Goal: Information Seeking & Learning: Find specific fact

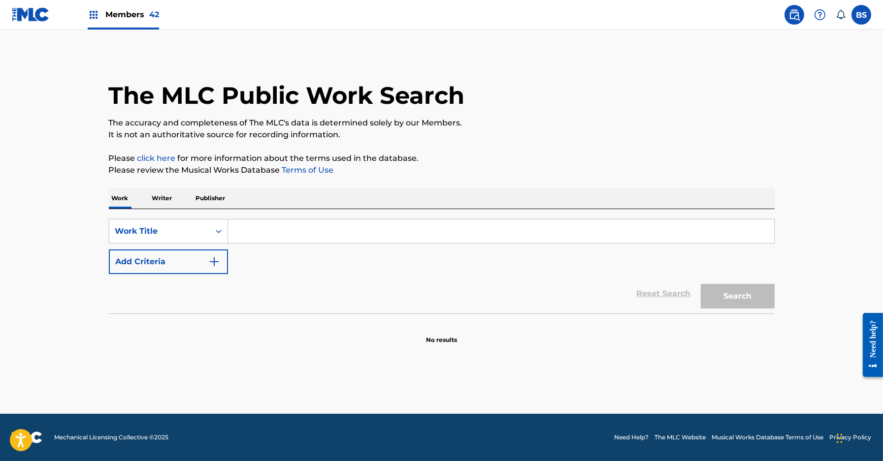
click at [165, 197] on p "Writer" at bounding box center [162, 198] width 26 height 21
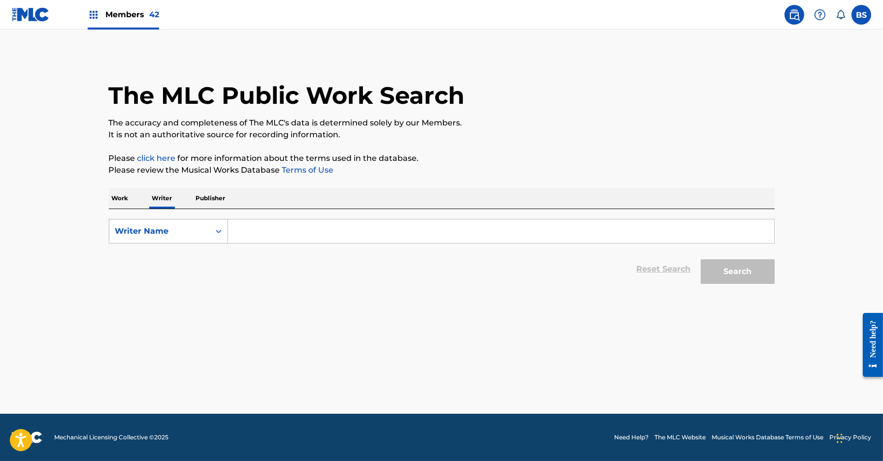
click at [165, 237] on div "Writer Name" at bounding box center [159, 231] width 100 height 19
click at [166, 254] on div "Writer IPI" at bounding box center [168, 256] width 118 height 25
click at [270, 237] on input "Search Form" at bounding box center [501, 232] width 546 height 24
paste input "1023077798"
click at [236, 232] on input "1023077798" at bounding box center [501, 232] width 546 height 24
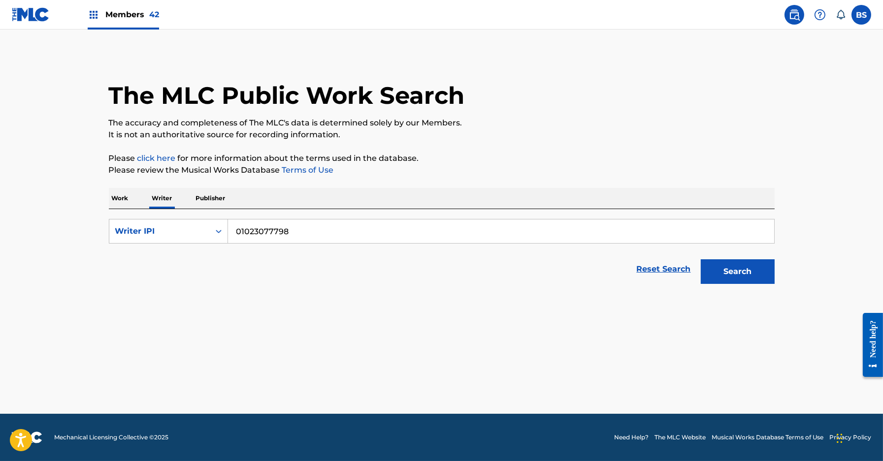
type input "01023077798"
click at [701, 260] on button "Search" at bounding box center [738, 272] width 74 height 25
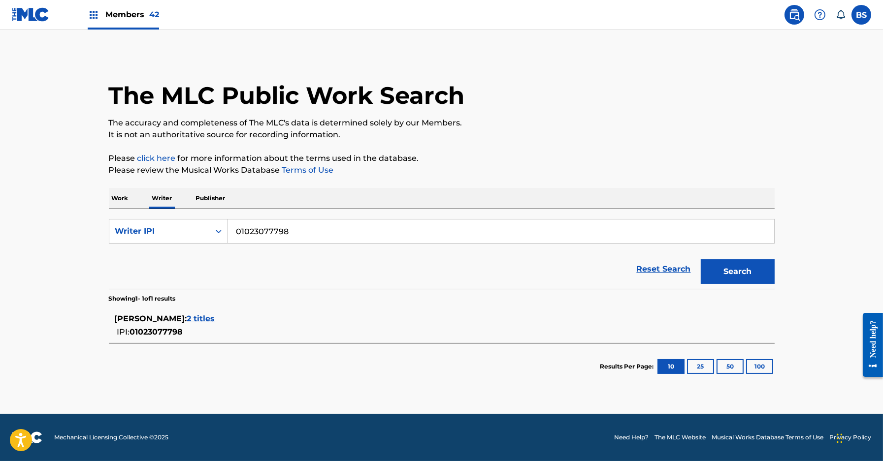
click at [215, 321] on span "2 titles" at bounding box center [201, 318] width 28 height 9
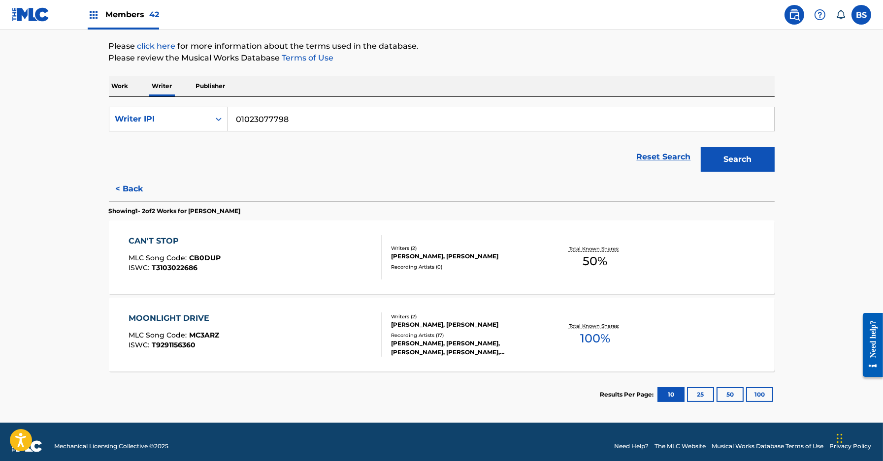
scroll to position [116, 0]
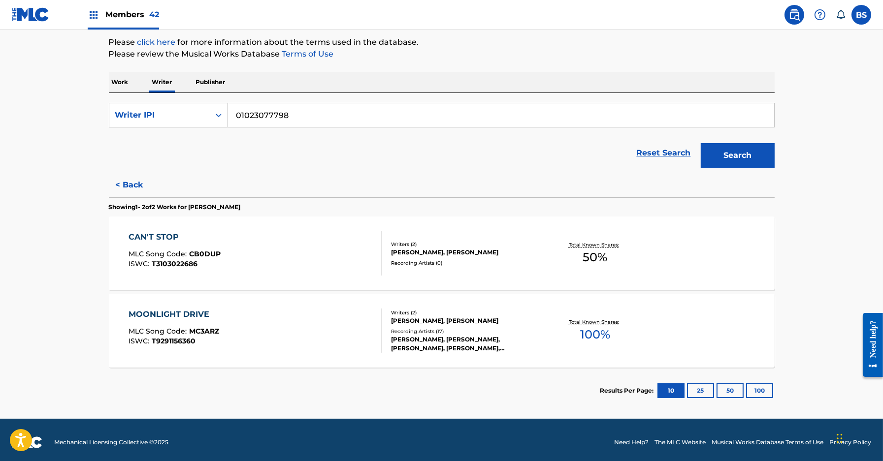
click at [362, 329] on div "MOONLIGHT DRIVE MLC Song Code : MC3ARZ ISWC : T9291156360" at bounding box center [255, 331] width 253 height 44
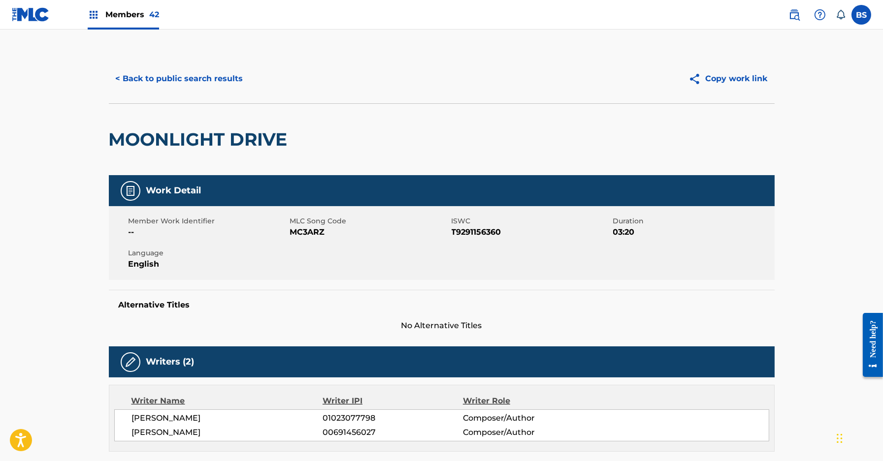
click at [207, 76] on button "< Back to public search results" at bounding box center [179, 78] width 141 height 25
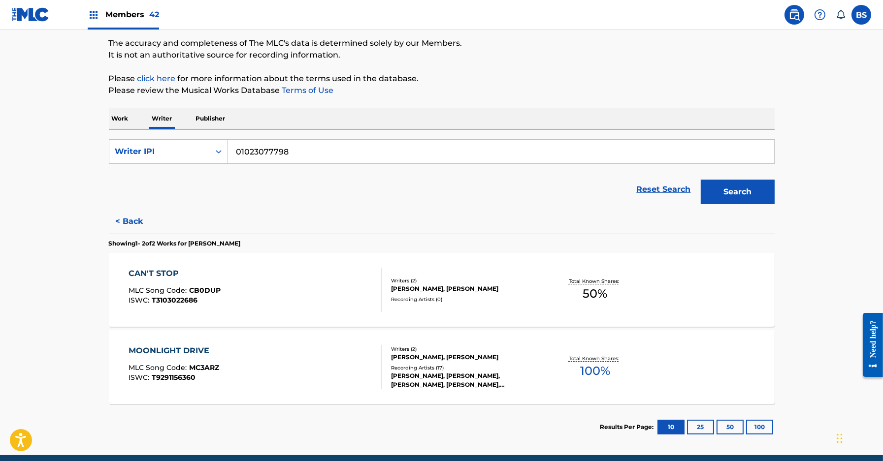
scroll to position [120, 0]
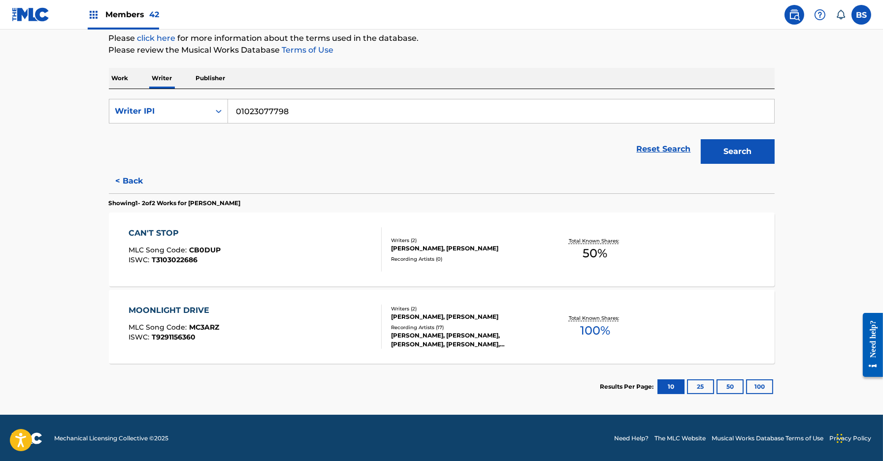
click at [365, 248] on div "CAN'T STOP MLC Song Code : CB0DUP ISWC : T3103022686" at bounding box center [255, 250] width 253 height 44
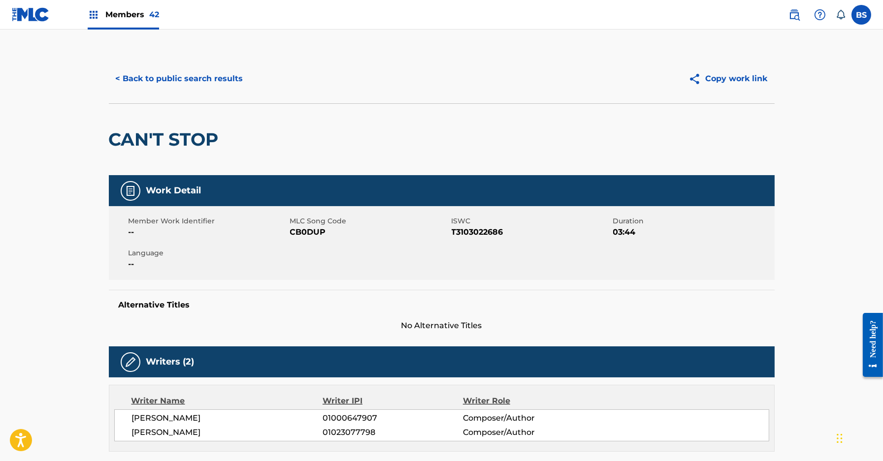
click at [189, 74] on button "< Back to public search results" at bounding box center [179, 78] width 141 height 25
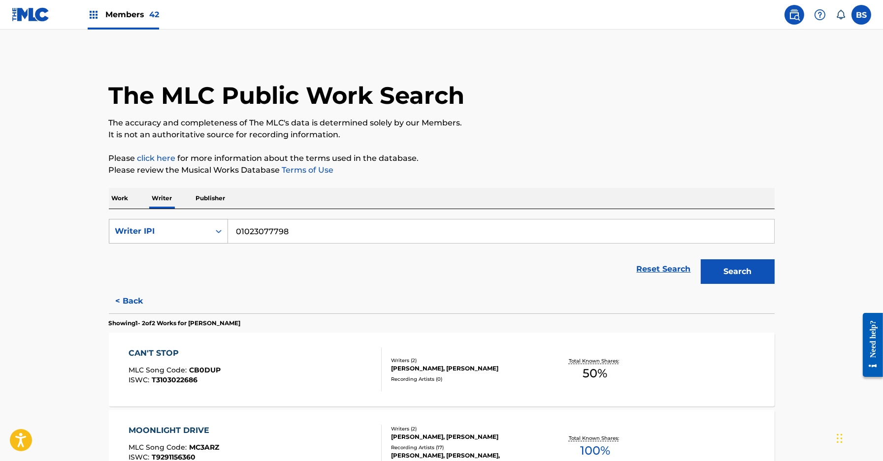
click at [156, 226] on div "Writer IPI" at bounding box center [159, 232] width 89 height 12
click at [153, 257] on div "Writer Name" at bounding box center [168, 256] width 118 height 25
click at [288, 232] on input "Search Form" at bounding box center [501, 232] width 546 height 24
paste input "[PERSON_NAME] [PERSON_NAME]"
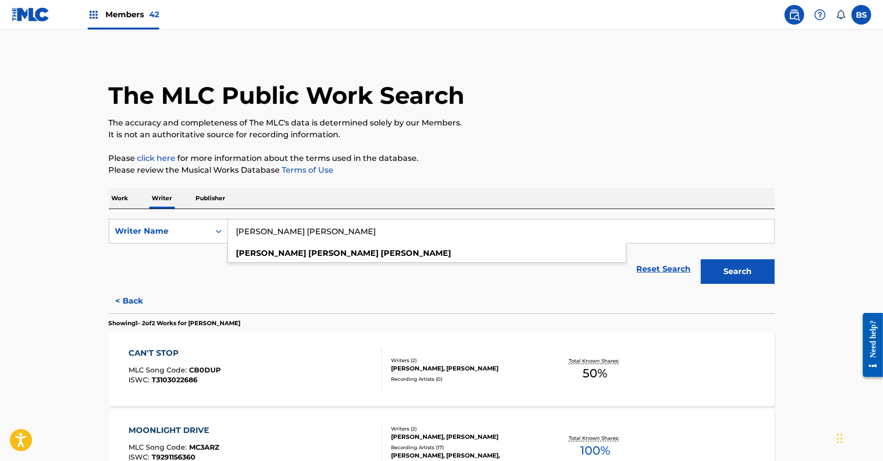
click at [701, 260] on button "Search" at bounding box center [738, 272] width 74 height 25
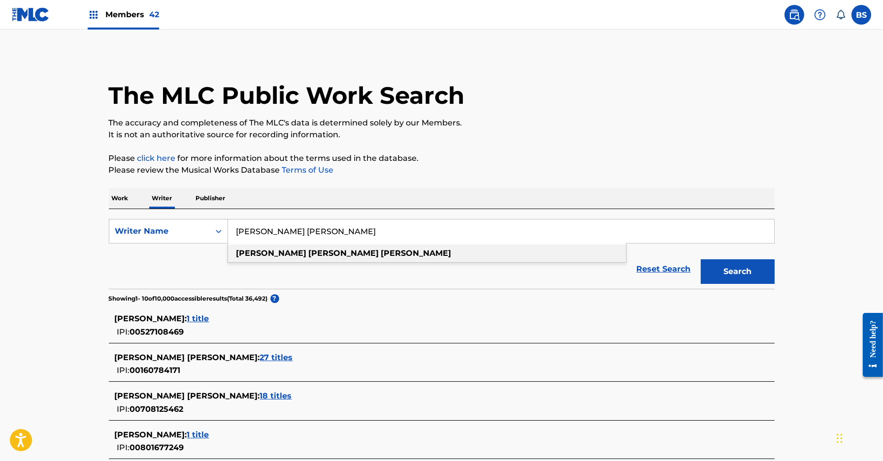
click at [381, 254] on strong "[PERSON_NAME]" at bounding box center [416, 253] width 70 height 9
type input "[PERSON_NAME] [PERSON_NAME]"
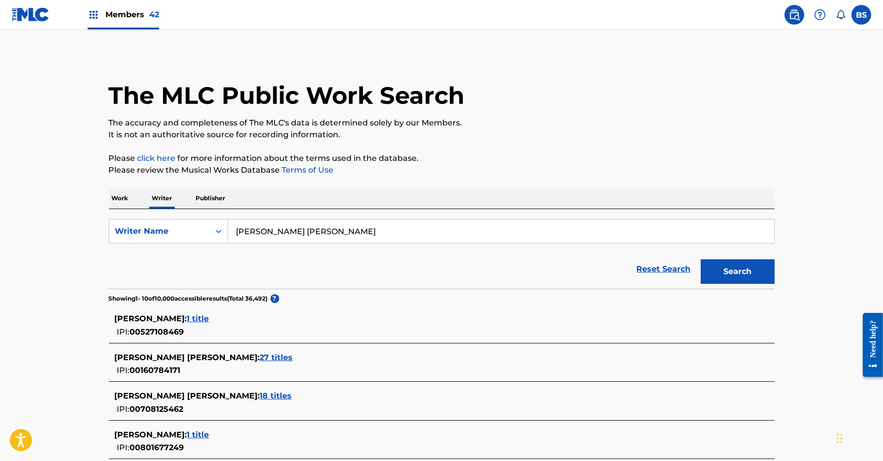
click at [747, 267] on button "Search" at bounding box center [738, 272] width 74 height 25
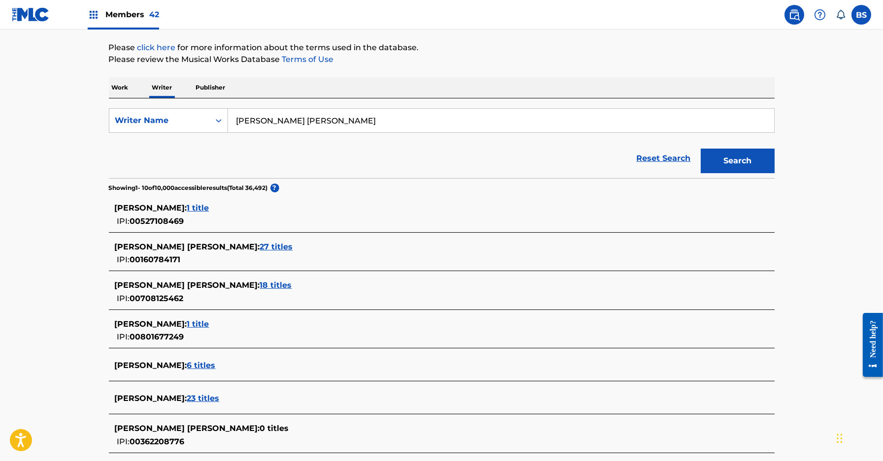
scroll to position [111, 0]
click at [260, 283] on span "18 titles" at bounding box center [276, 284] width 32 height 9
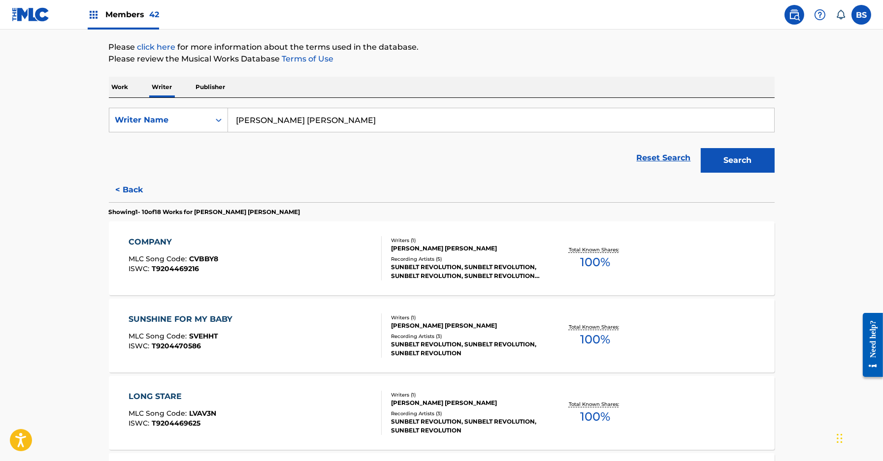
click at [323, 338] on div "SUNSHINE FOR MY BABY MLC Song Code : SVEHHT ISWC : T9204470586" at bounding box center [255, 336] width 253 height 44
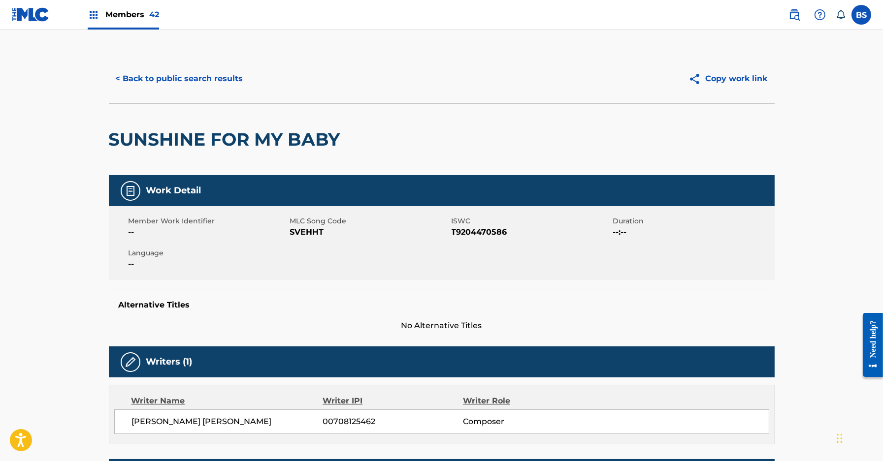
click at [194, 80] on button "< Back to public search results" at bounding box center [179, 78] width 141 height 25
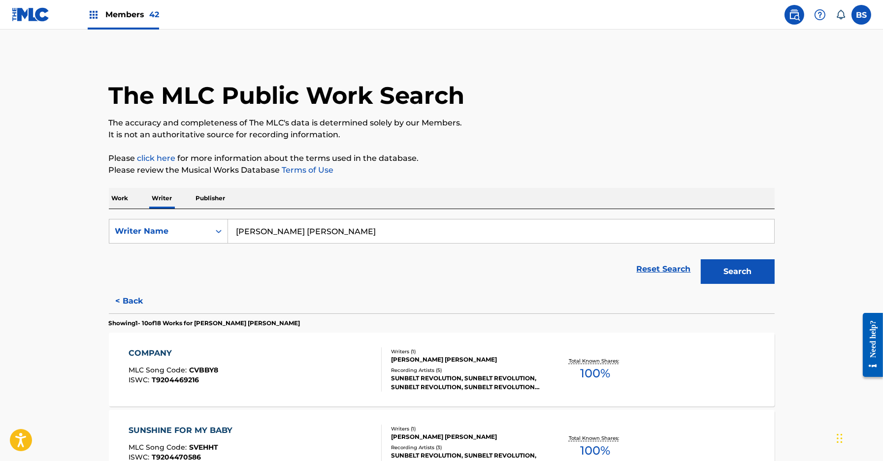
click at [302, 237] on input "[PERSON_NAME] [PERSON_NAME]" at bounding box center [501, 232] width 546 height 24
paste input "GREEN [PERSON_NAME]"
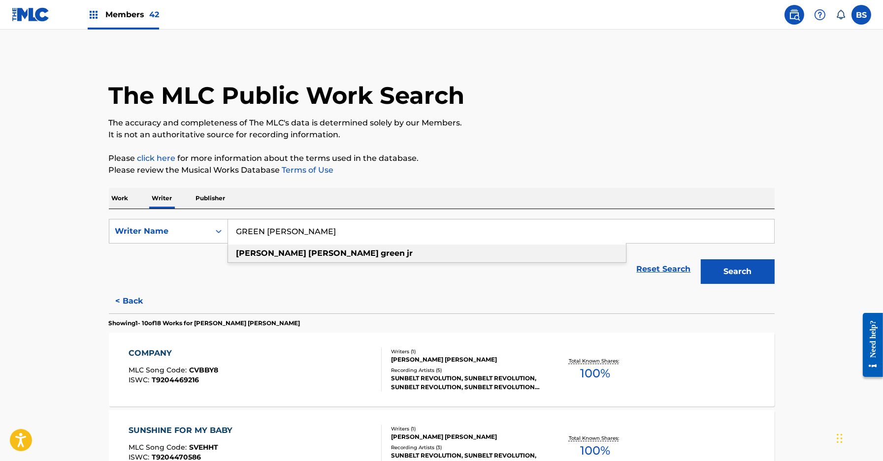
click at [309, 251] on strong "[PERSON_NAME]" at bounding box center [344, 253] width 70 height 9
type input "[PERSON_NAME]"
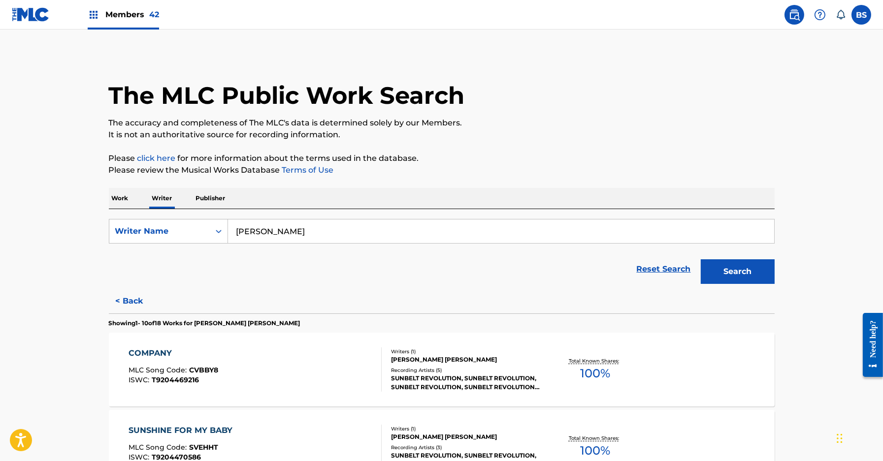
click at [732, 271] on button "Search" at bounding box center [738, 272] width 74 height 25
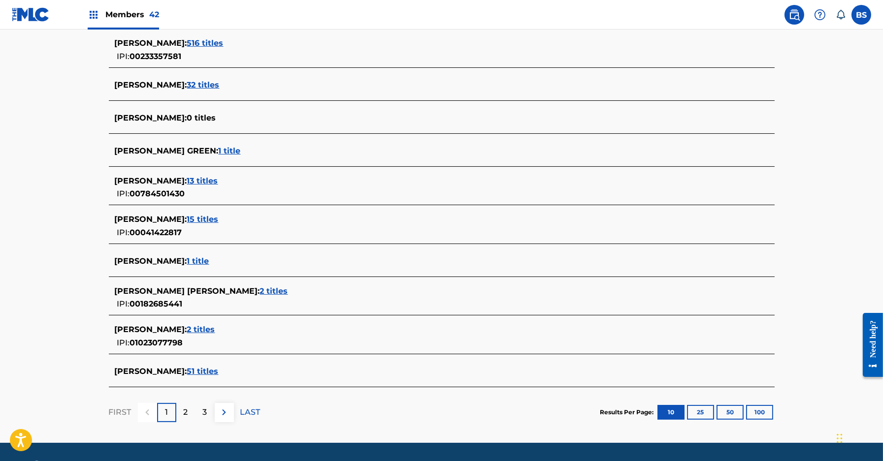
scroll to position [276, 0]
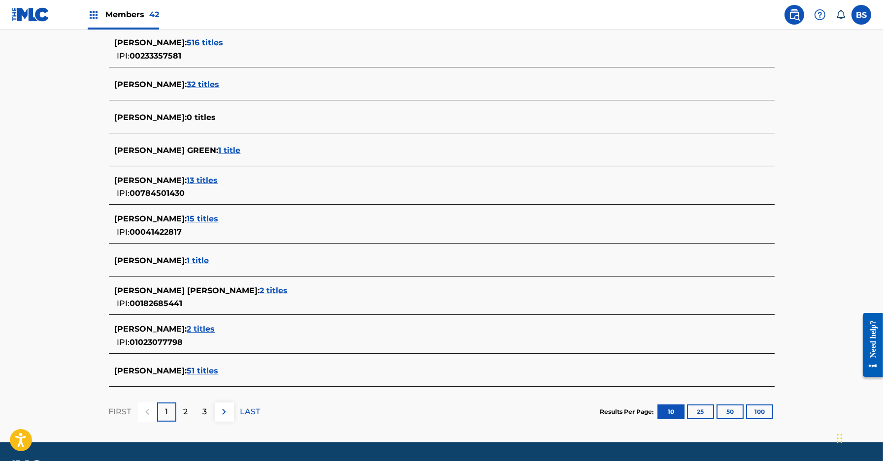
click at [219, 255] on div "[PERSON_NAME] : 1 title" at bounding box center [429, 261] width 628 height 12
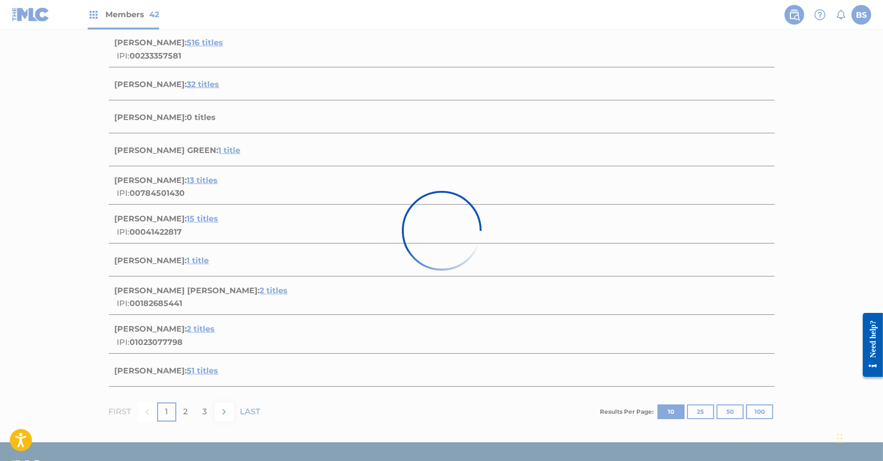
scroll to position [43, 0]
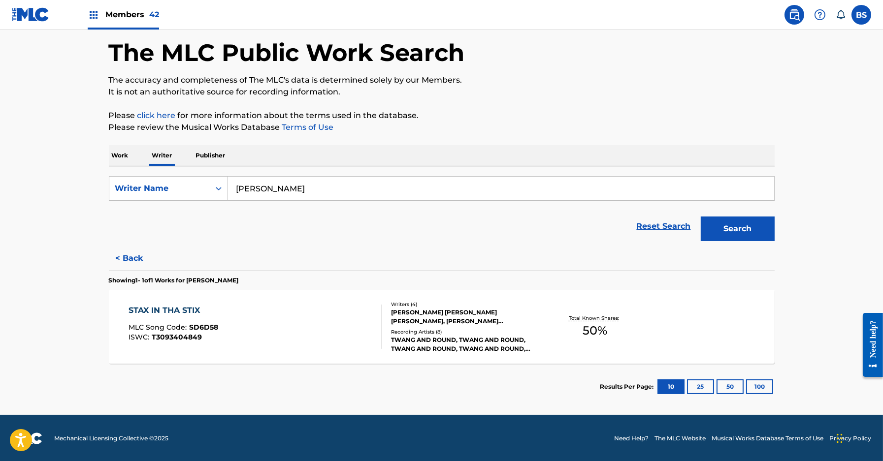
click at [339, 332] on div "STAX IN THA STIX MLC Song Code : SD6D58 ISWC : T3093404849" at bounding box center [255, 327] width 253 height 44
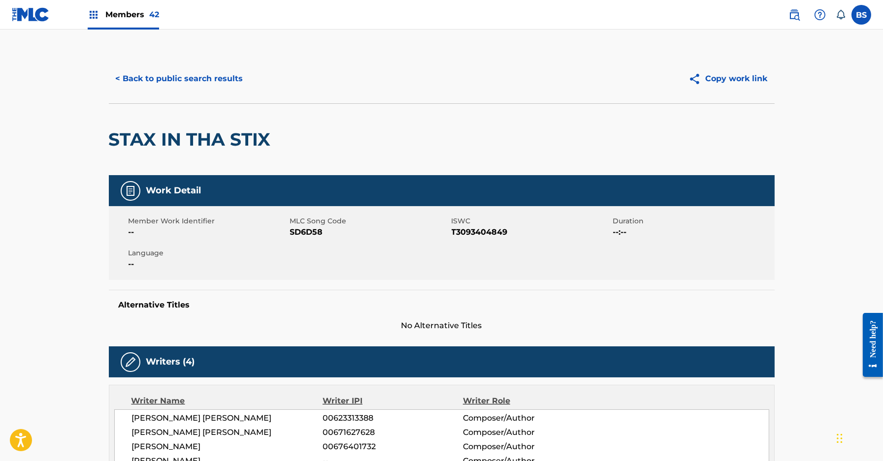
click at [162, 76] on button "< Back to public search results" at bounding box center [179, 78] width 141 height 25
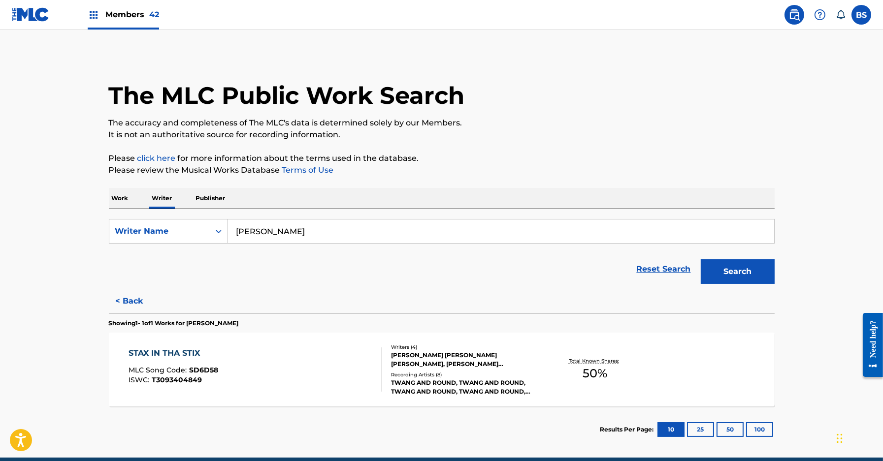
click at [138, 302] on button "< Back" at bounding box center [138, 301] width 59 height 25
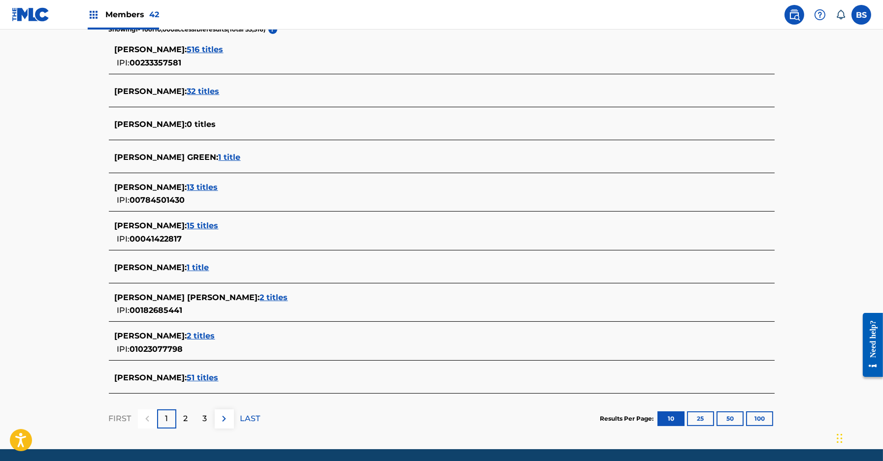
scroll to position [269, 0]
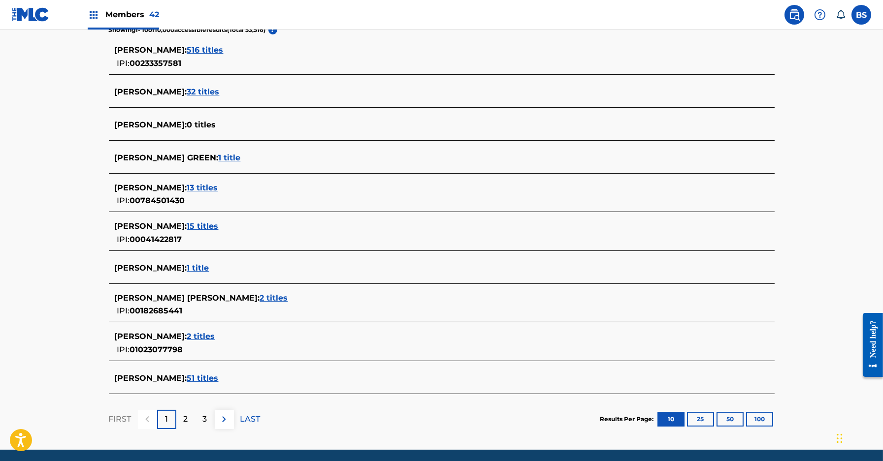
click at [215, 334] on span "2 titles" at bounding box center [201, 336] width 28 height 9
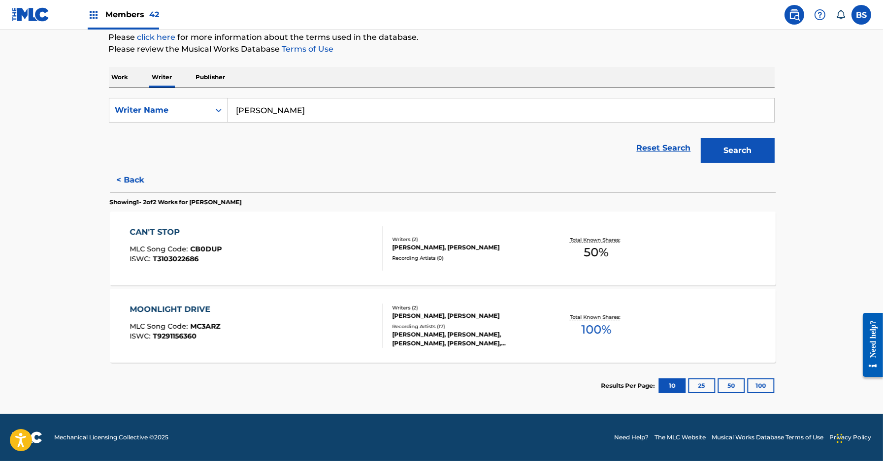
scroll to position [120, 0]
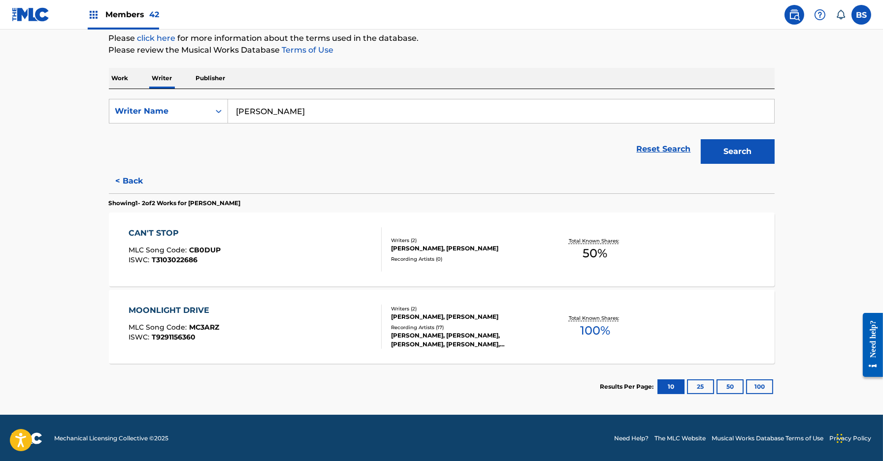
click at [126, 179] on button "< Back" at bounding box center [138, 181] width 59 height 25
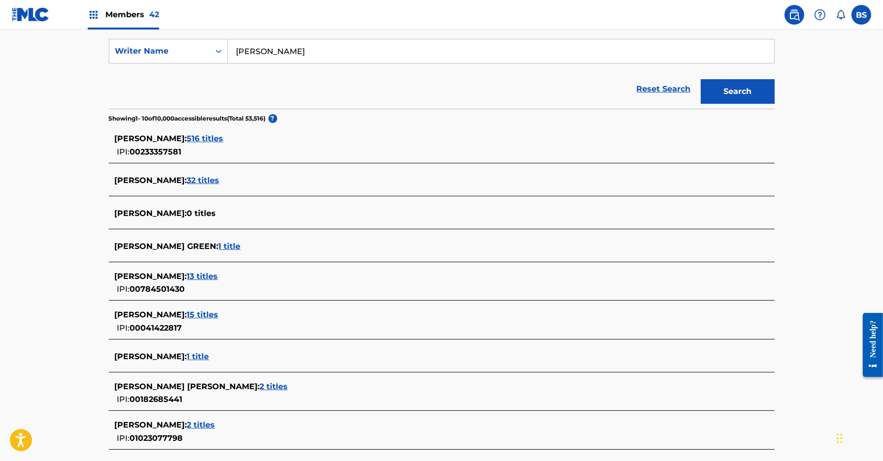
scroll to position [303, 0]
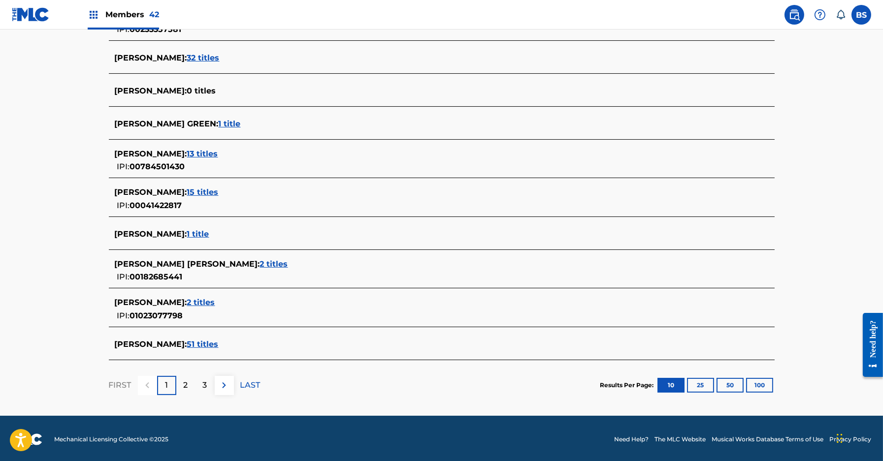
click at [215, 302] on span "2 titles" at bounding box center [201, 302] width 28 height 9
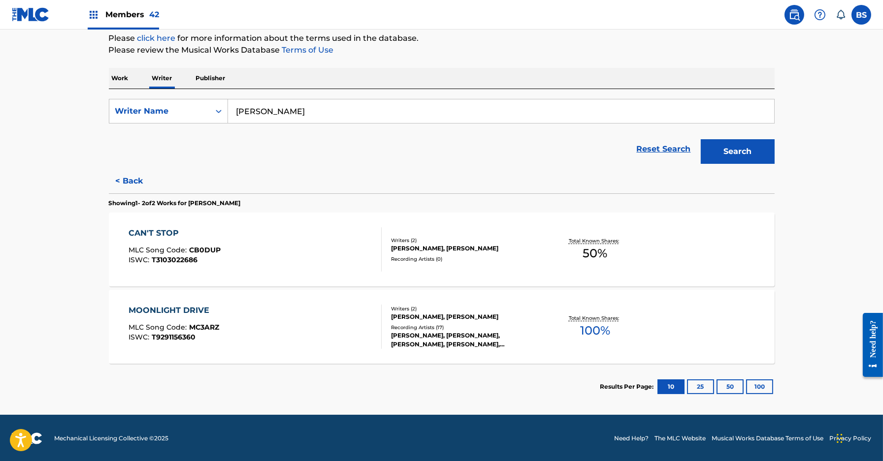
click at [384, 368] on section "Results Per Page: 10 25 50 100" at bounding box center [442, 387] width 666 height 46
click at [390, 336] on div "Writers ( 2 ) [PERSON_NAME], [PERSON_NAME] Recording Artists ( 17 ) [PERSON_NAM…" at bounding box center [461, 327] width 158 height 44
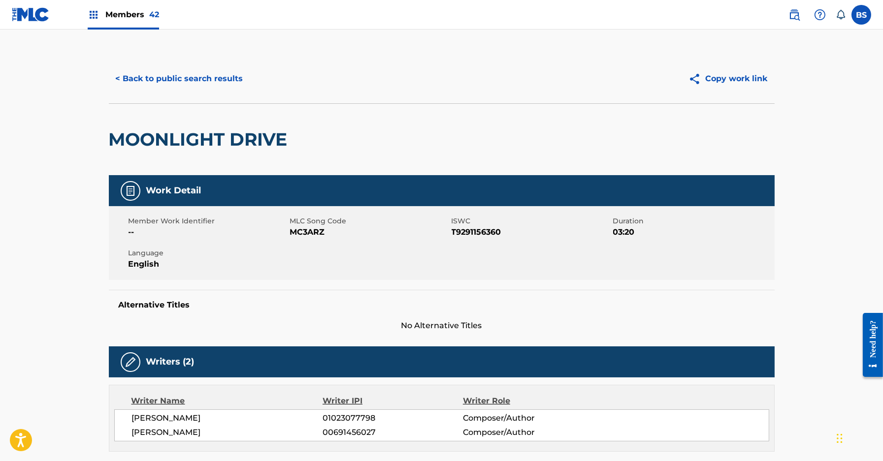
click at [188, 81] on button "< Back to public search results" at bounding box center [179, 78] width 141 height 25
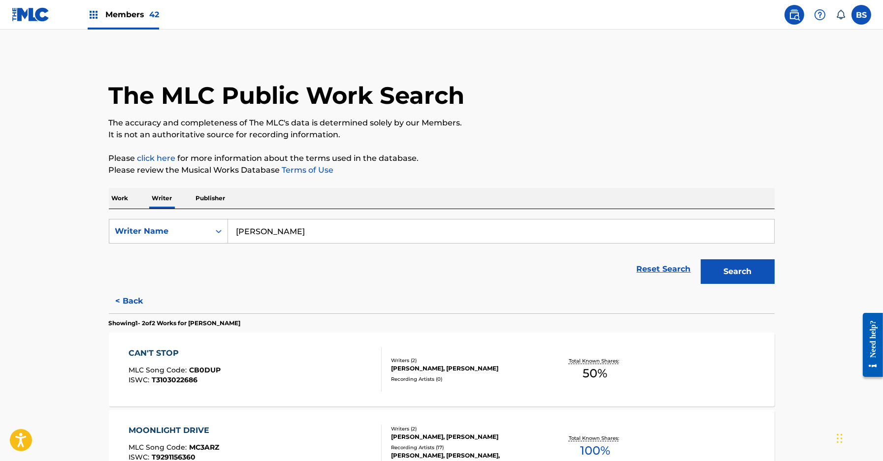
click at [123, 297] on button "< Back" at bounding box center [138, 301] width 59 height 25
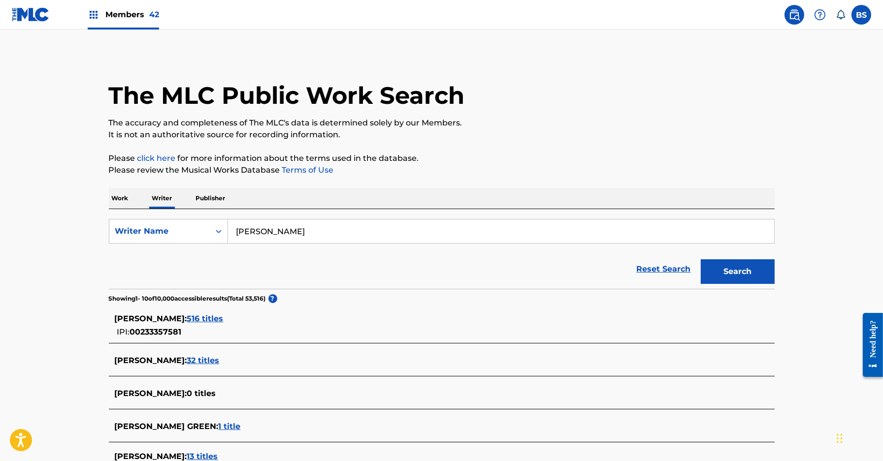
click at [67, 272] on main "The MLC Public Work Search The accuracy and completeness of The MLC's data is d…" at bounding box center [441, 375] width 883 height 690
click at [125, 197] on p "Work" at bounding box center [120, 198] width 23 height 21
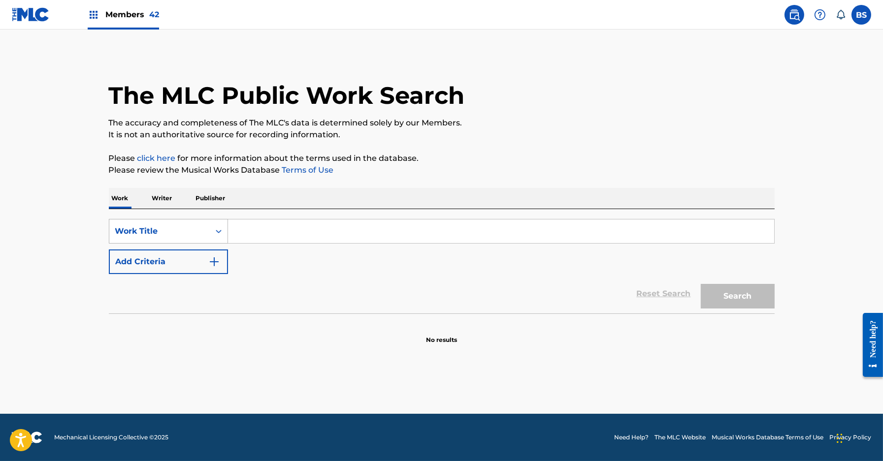
click at [153, 225] on div "Work Title" at bounding box center [159, 231] width 100 height 19
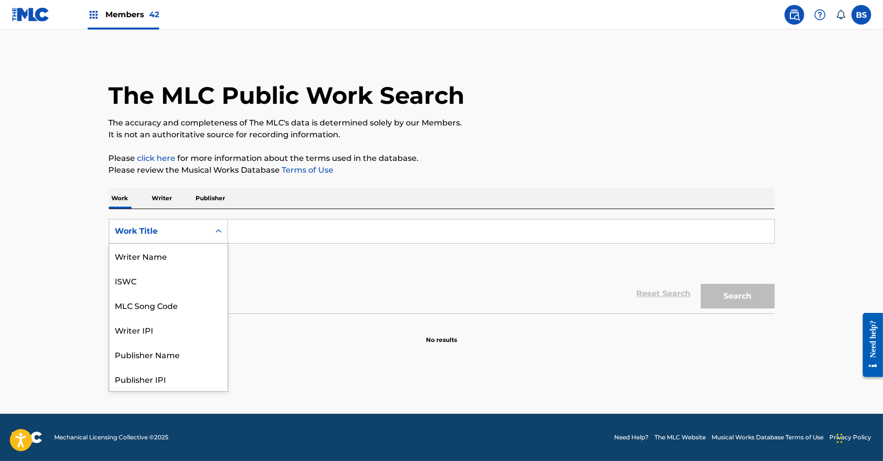
scroll to position [49, 0]
click at [157, 257] on div "MLC Song Code" at bounding box center [168, 256] width 118 height 25
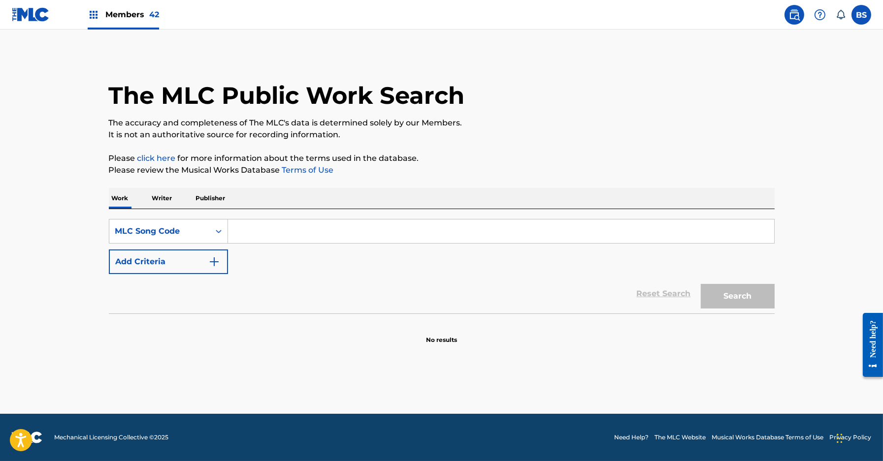
click at [345, 230] on input "Search Form" at bounding box center [501, 232] width 546 height 24
paste input "BA20XV"
type input "BA20XV"
click at [701, 284] on button "Search" at bounding box center [738, 296] width 74 height 25
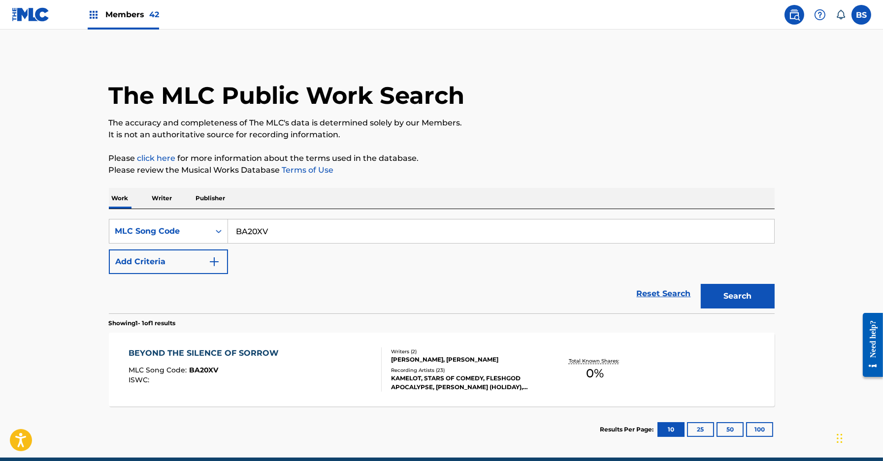
click at [361, 362] on div "BEYOND THE SILENCE OF SORROW MLC Song Code : BA20XV ISWC :" at bounding box center [255, 370] width 253 height 44
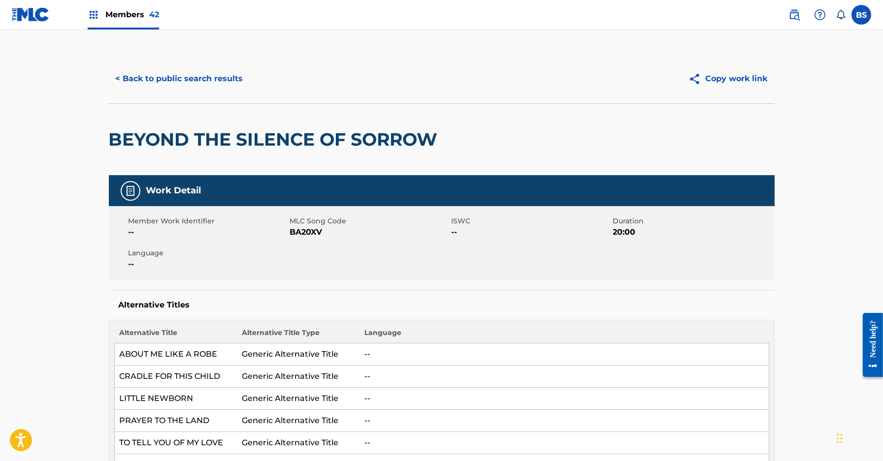
click at [146, 80] on button "< Back to public search results" at bounding box center [179, 78] width 141 height 25
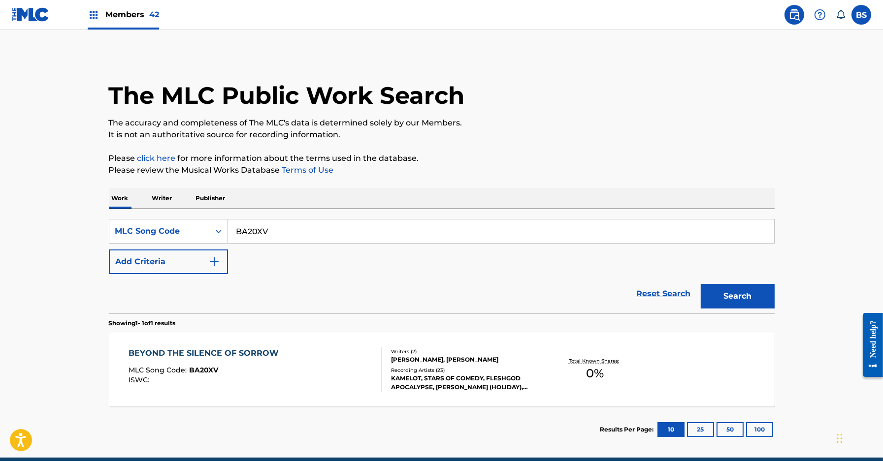
click at [164, 207] on p "Writer" at bounding box center [162, 198] width 26 height 21
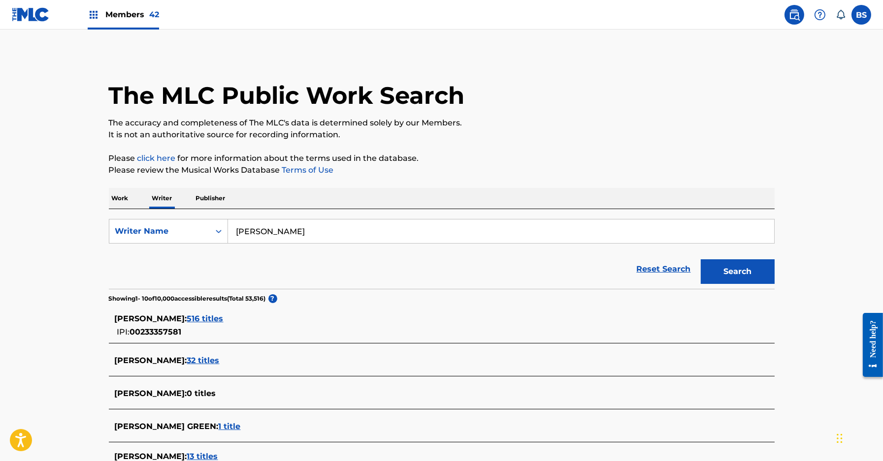
click at [263, 231] on input "[PERSON_NAME]" at bounding box center [501, 232] width 546 height 24
paste input "[PERSON_NAME]"
type input "[PERSON_NAME]"
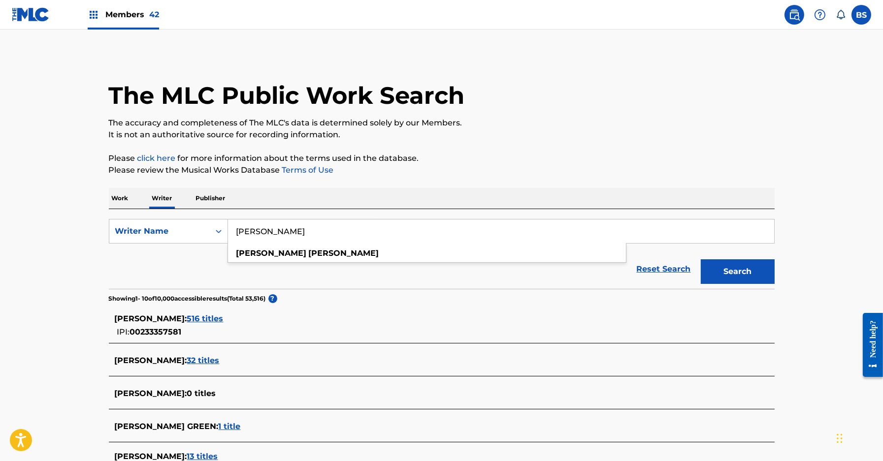
click at [701, 260] on button "Search" at bounding box center [738, 272] width 74 height 25
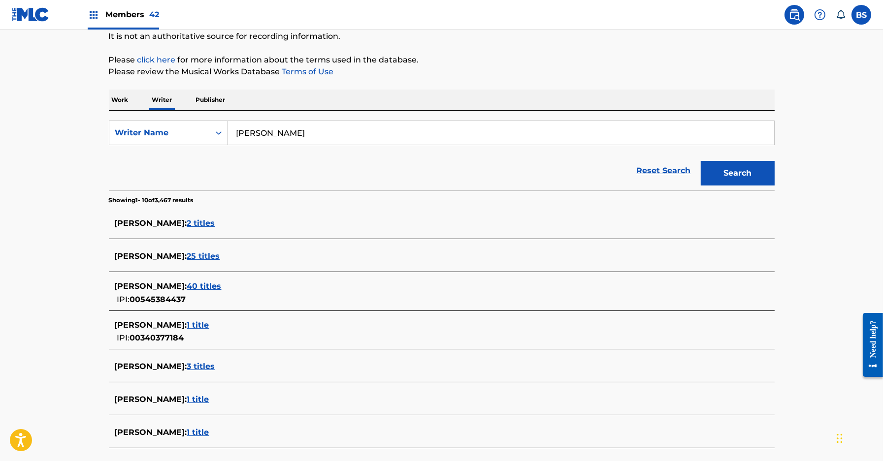
scroll to position [100, 0]
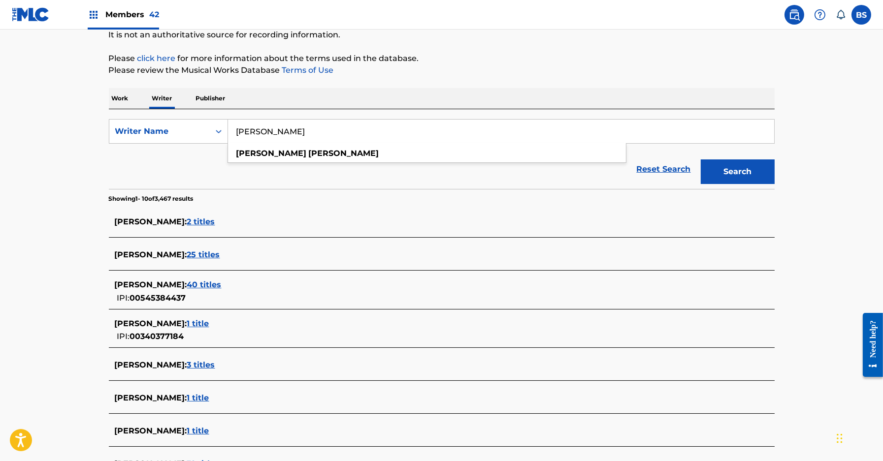
click at [202, 319] on span "1 title" at bounding box center [198, 323] width 22 height 9
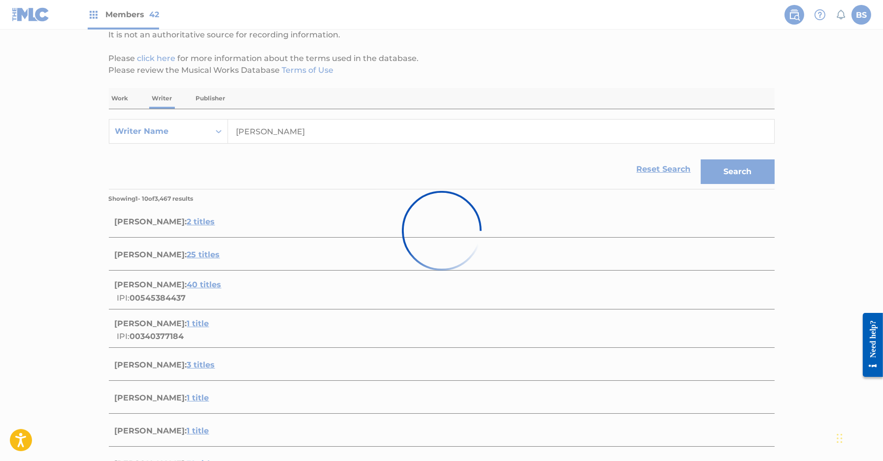
scroll to position [43, 0]
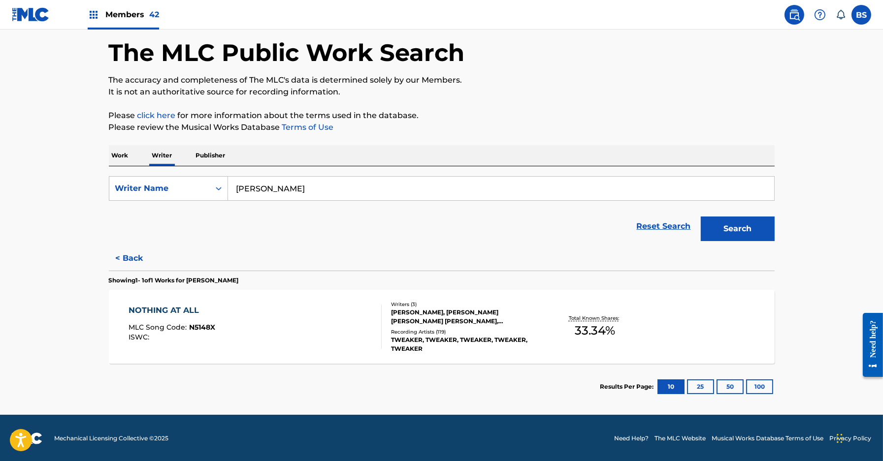
click at [364, 322] on div "NOTHING AT ALL MLC Song Code : N5148X ISWC :" at bounding box center [255, 327] width 253 height 44
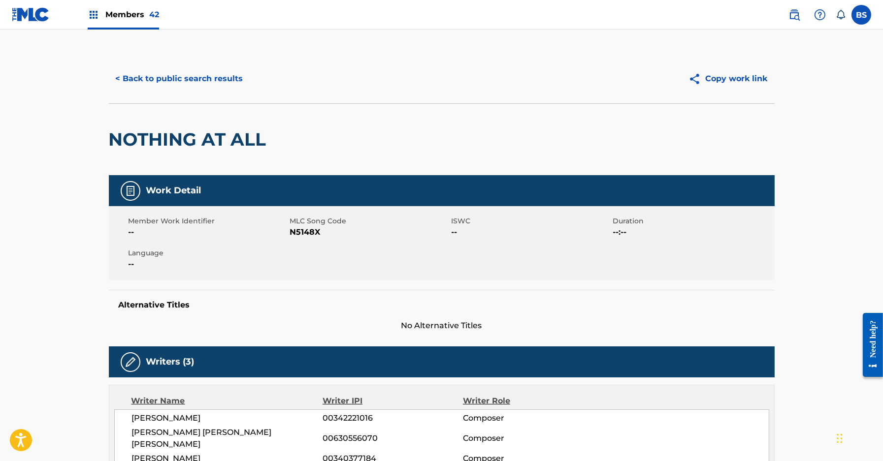
click at [164, 83] on button "< Back to public search results" at bounding box center [179, 78] width 141 height 25
